Goal: Information Seeking & Learning: Learn about a topic

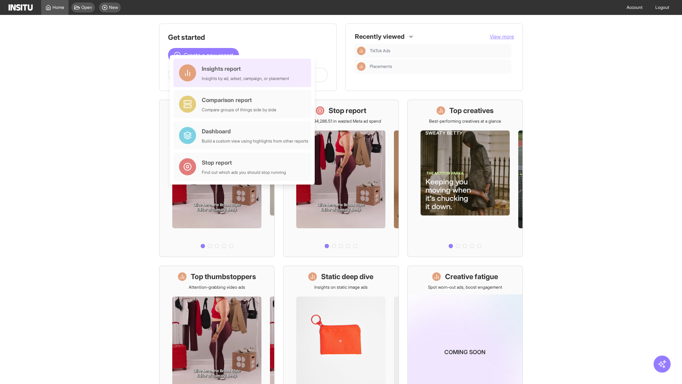
click at [244, 73] on div "Insights report Insights by ad, adset, campaign, or placement" at bounding box center [245, 72] width 87 height 17
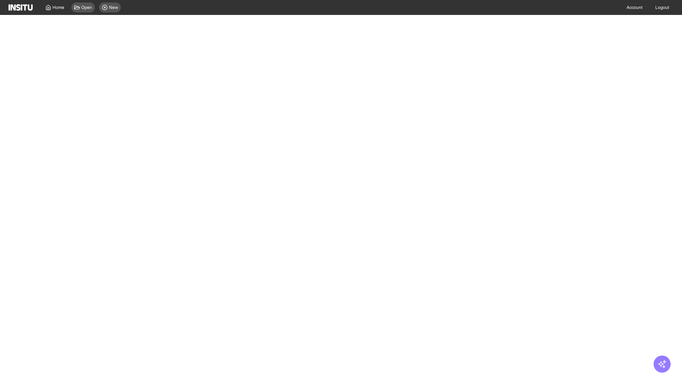
select select "**"
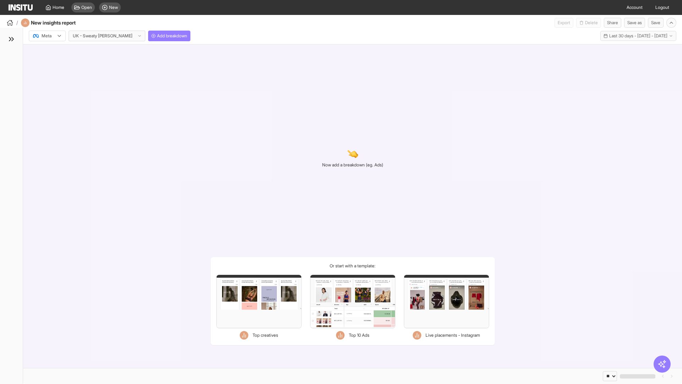
click at [47, 36] on div at bounding box center [42, 35] width 20 height 7
click at [47, 51] on span "Meta" at bounding box center [47, 51] width 10 height 6
